Goal: Information Seeking & Learning: Learn about a topic

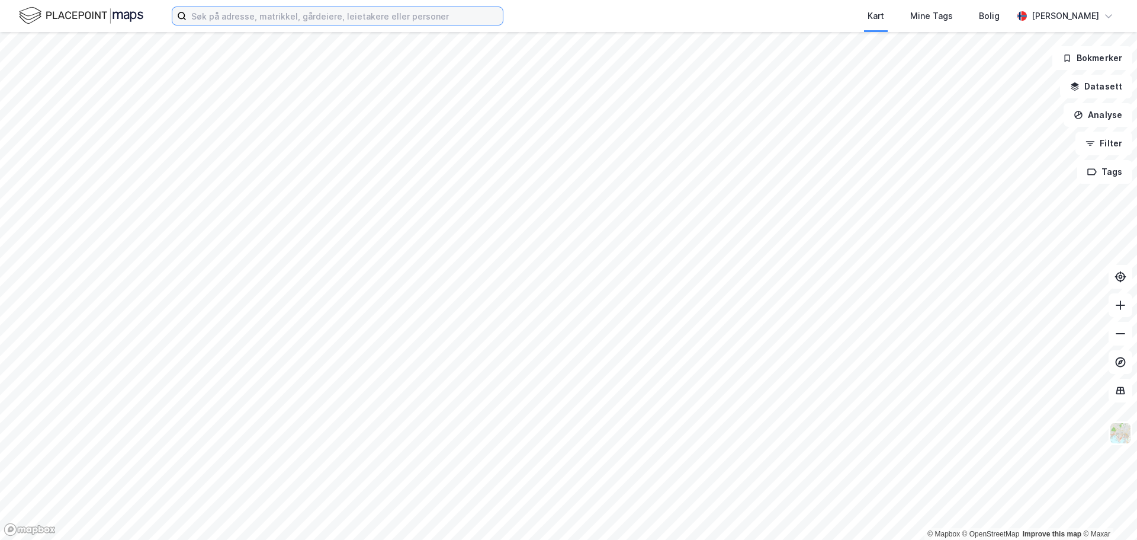
click at [286, 13] on input at bounding box center [345, 16] width 316 height 18
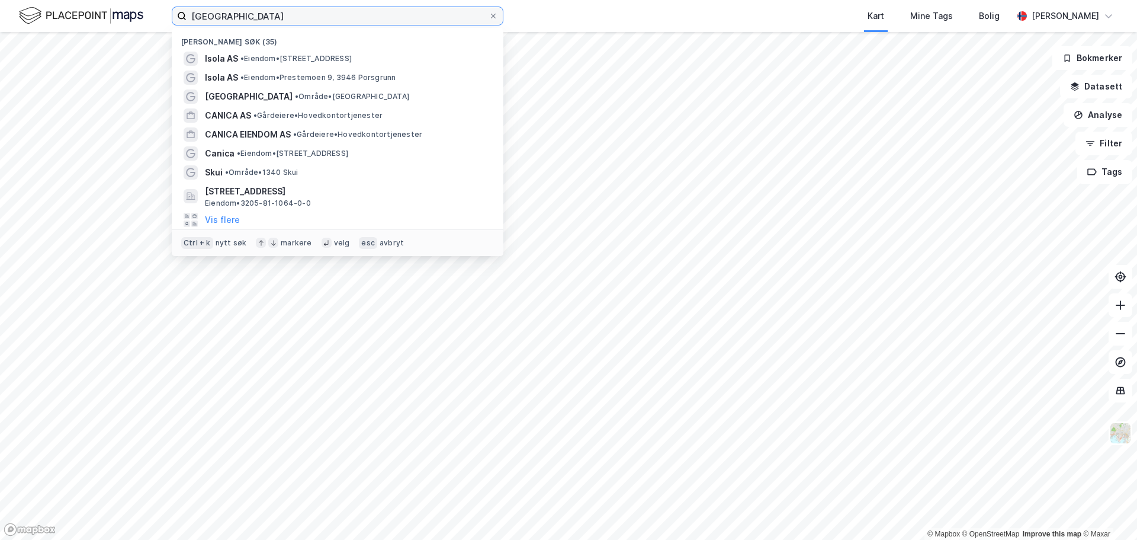
type input "fredrikstad"
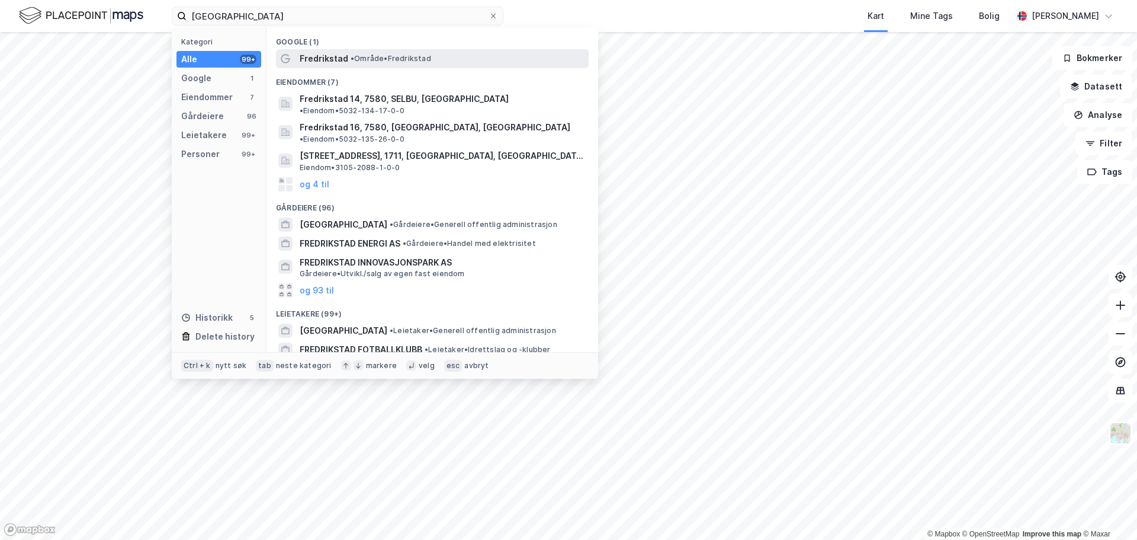
click at [406, 60] on span "• Område • Fredrikstad" at bounding box center [391, 58] width 81 height 9
